Goal: Find specific page/section

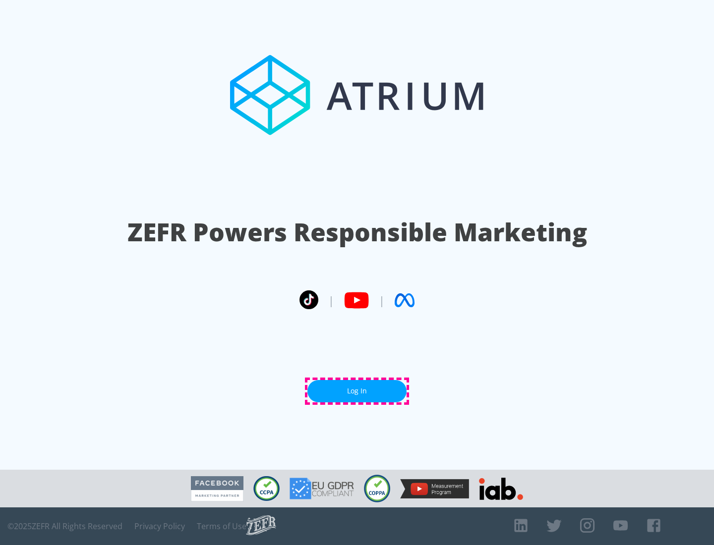
click at [357, 391] on link "Log In" at bounding box center [356, 391] width 99 height 22
